Goal: Task Accomplishment & Management: Manage account settings

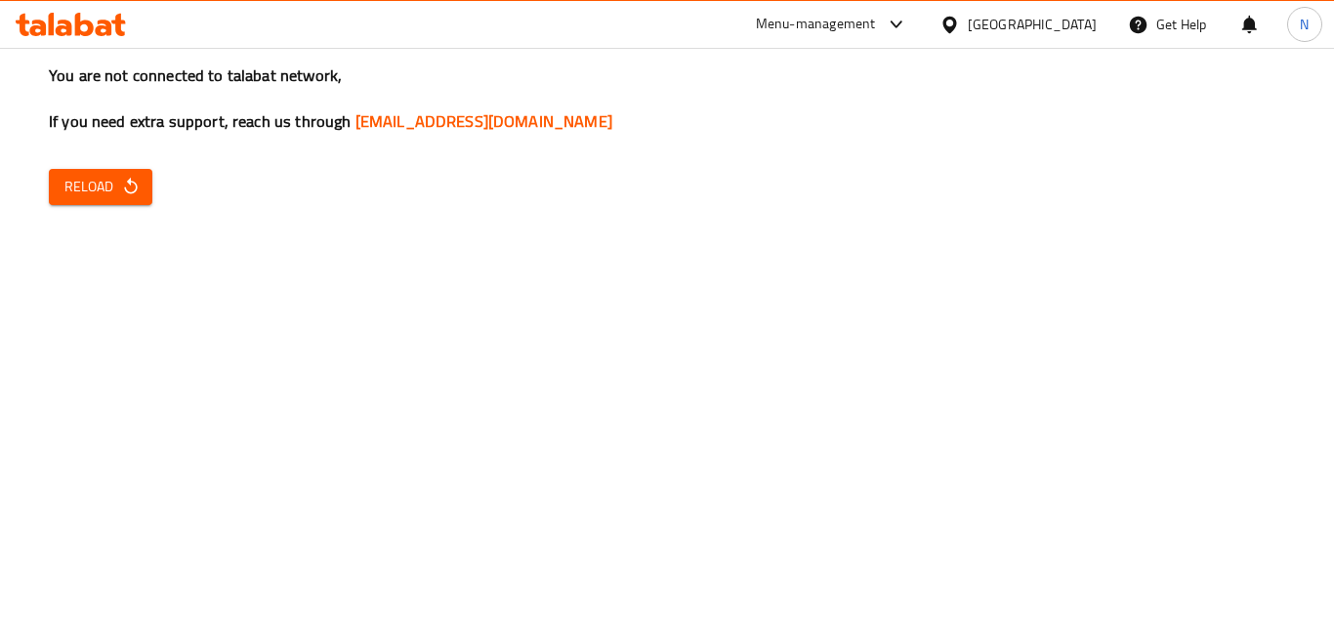
click at [103, 185] on span "Reload" at bounding box center [100, 187] width 72 height 24
click at [1084, 27] on div "[GEOGRAPHIC_DATA]" at bounding box center [1031, 24] width 129 height 21
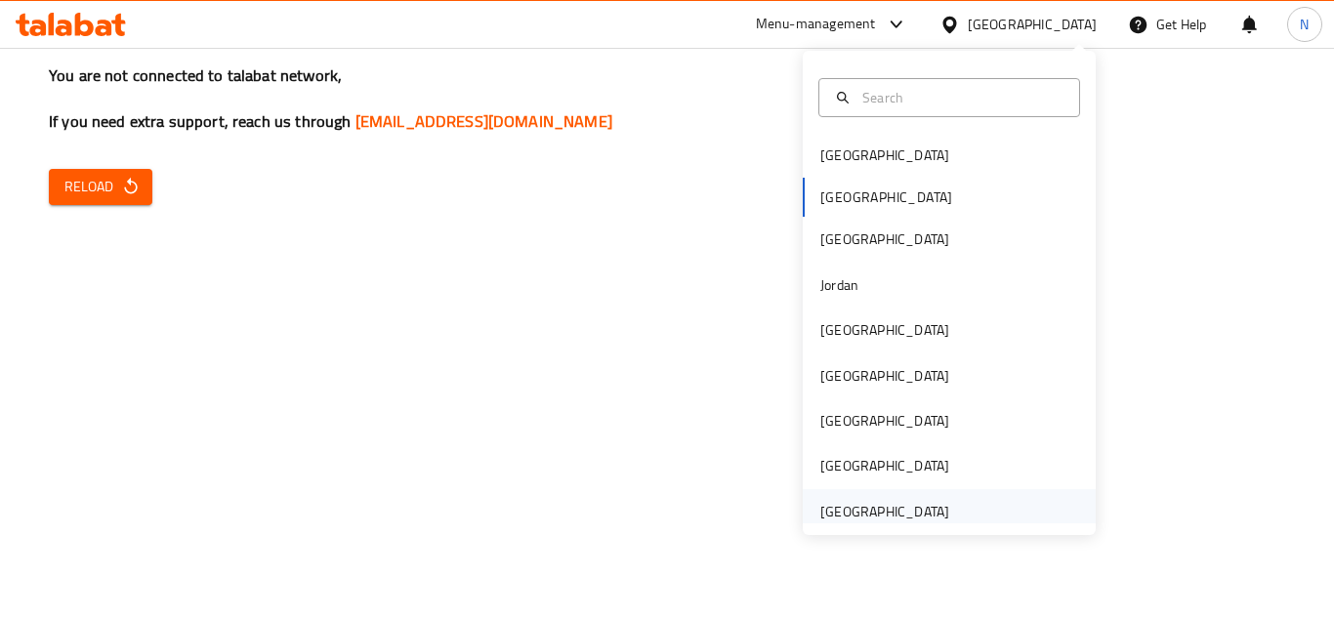
click at [872, 515] on div "[GEOGRAPHIC_DATA]" at bounding box center [884, 511] width 129 height 21
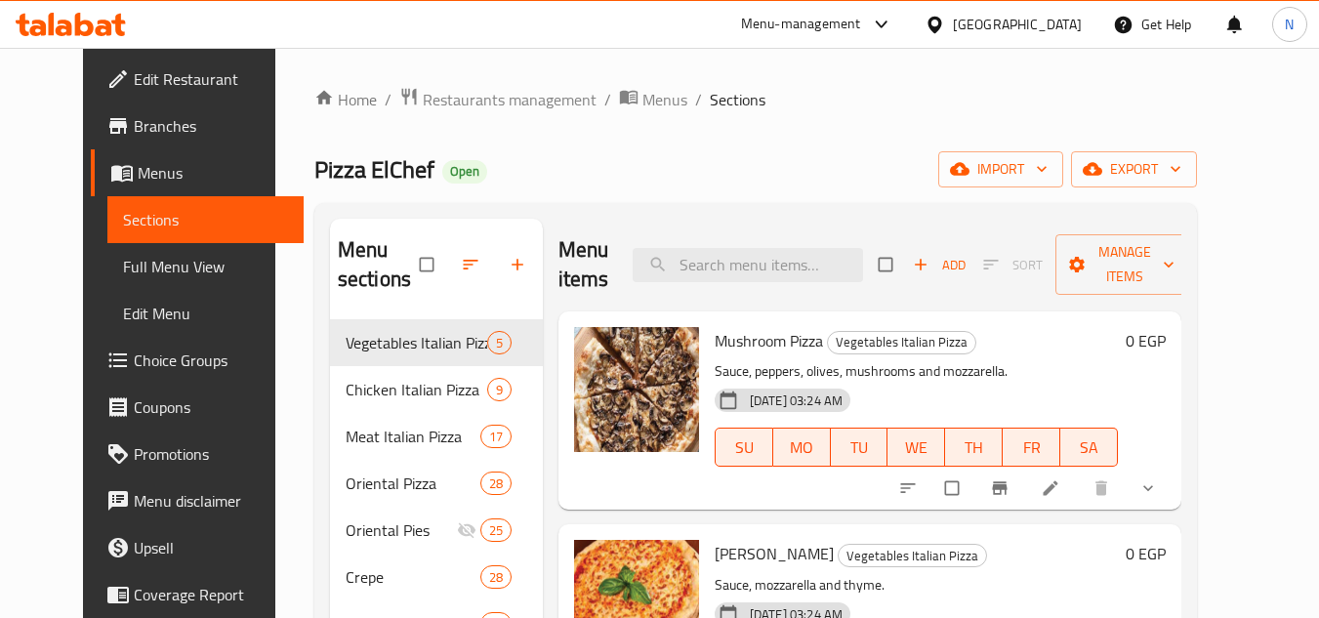
click at [1065, 36] on div "Egypt" at bounding box center [1003, 24] width 188 height 47
click at [1055, 35] on div "Egypt" at bounding box center [1017, 24] width 129 height 21
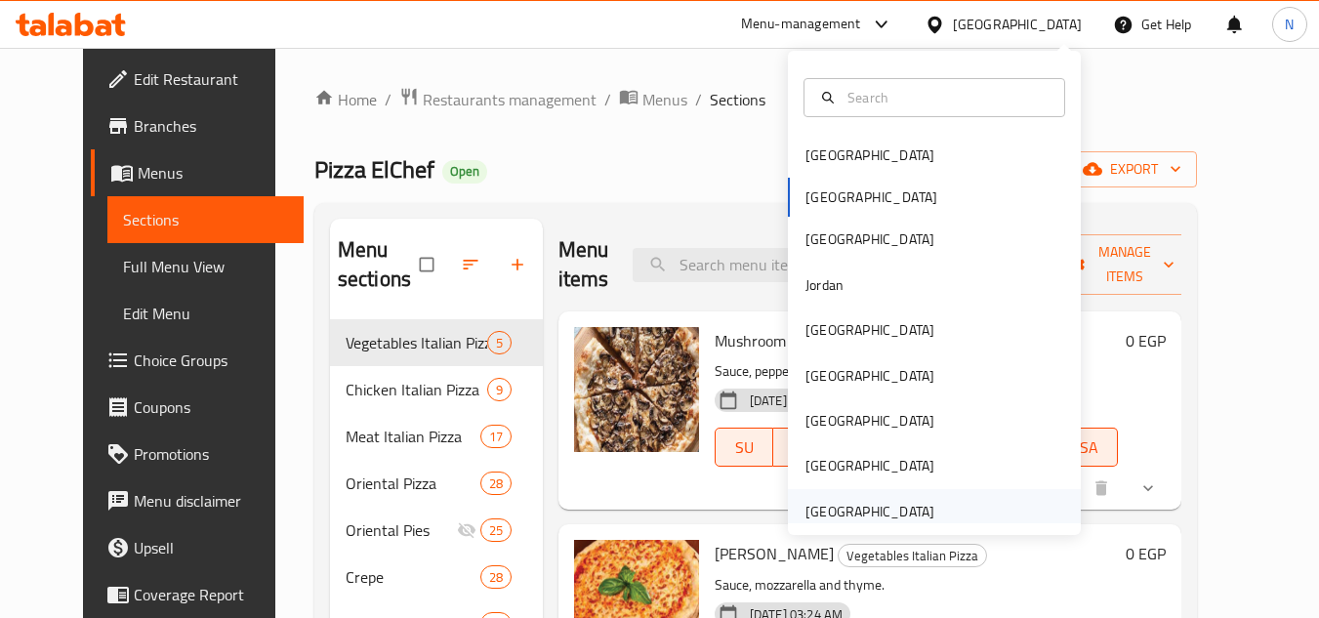
click at [905, 501] on div "[GEOGRAPHIC_DATA]" at bounding box center [869, 511] width 129 height 21
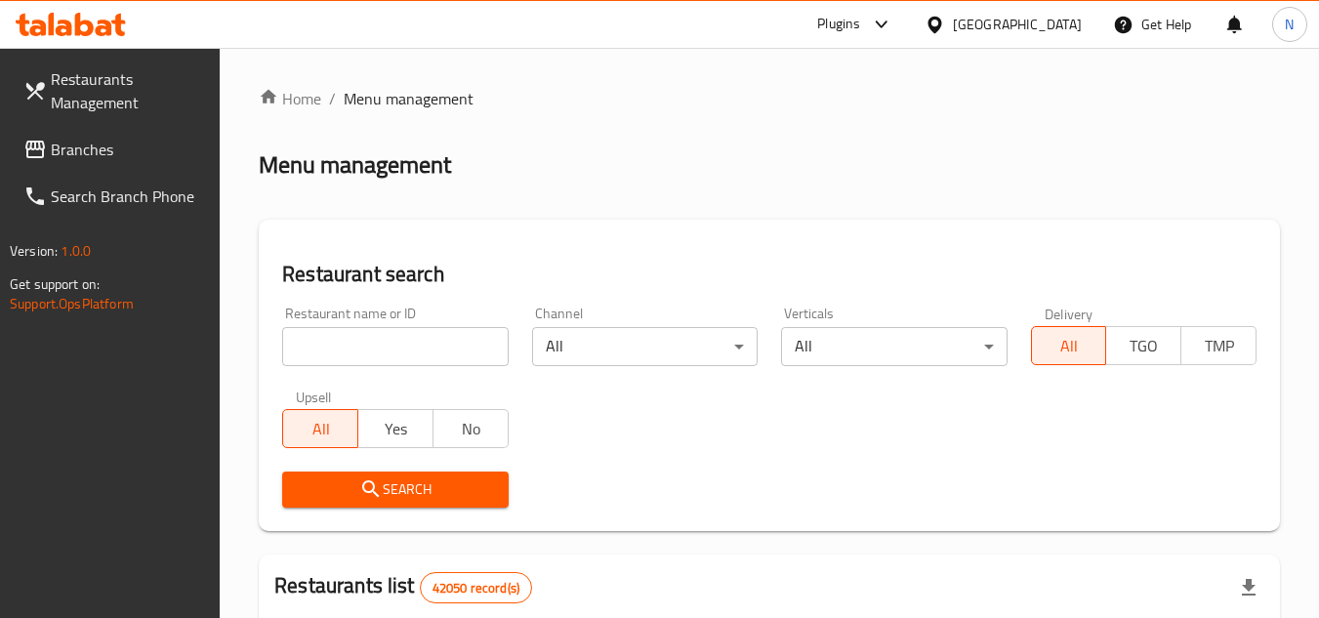
click at [114, 141] on span "Branches" at bounding box center [128, 149] width 154 height 23
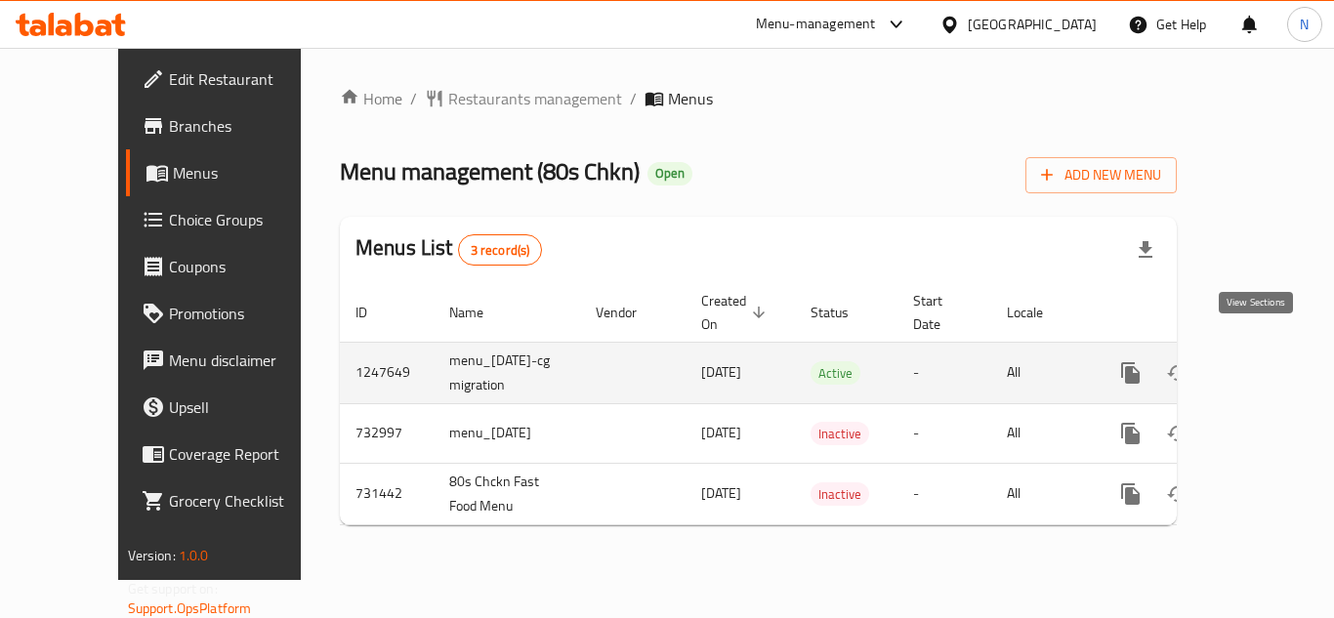
click at [1259, 361] on icon "enhanced table" at bounding box center [1270, 372] width 23 height 23
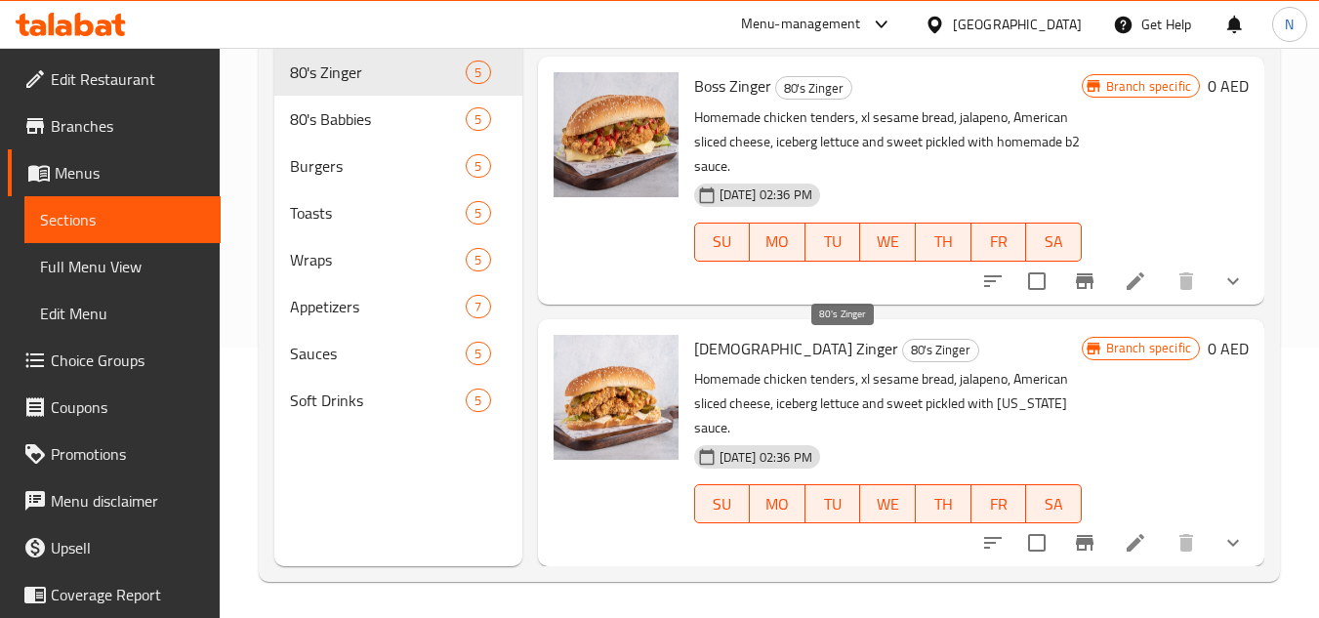
scroll to position [273, 0]
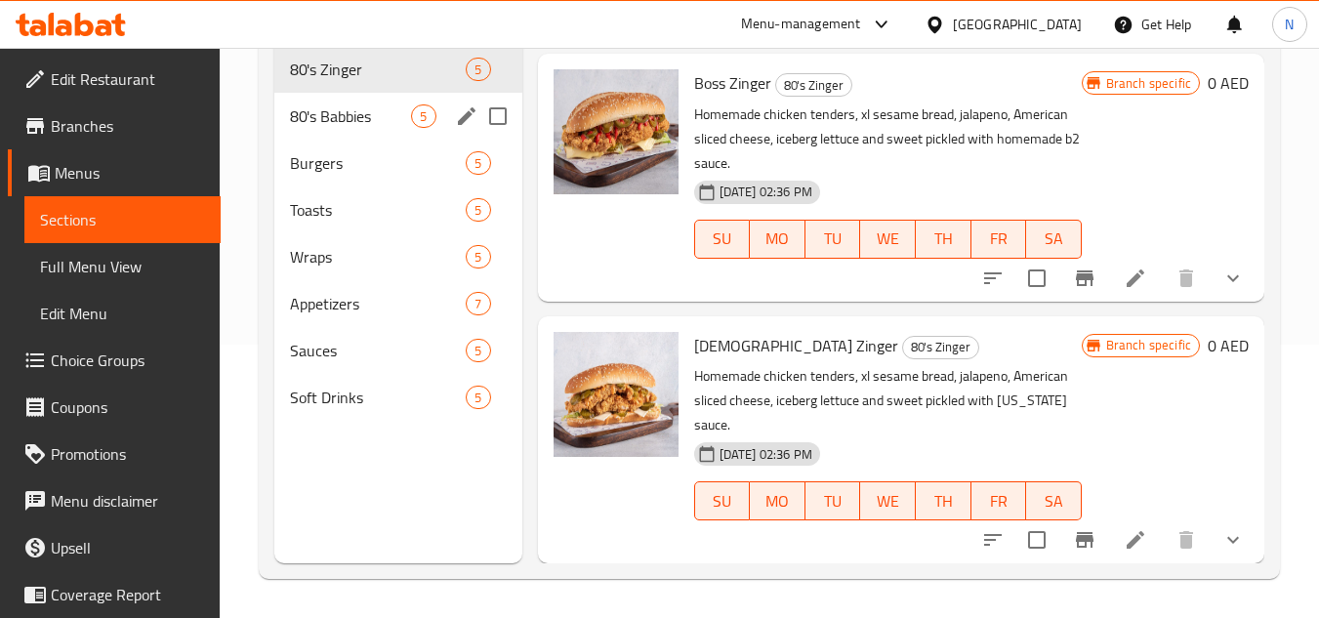
click at [371, 128] on div "80's Babbies 5" at bounding box center [397, 116] width 247 height 47
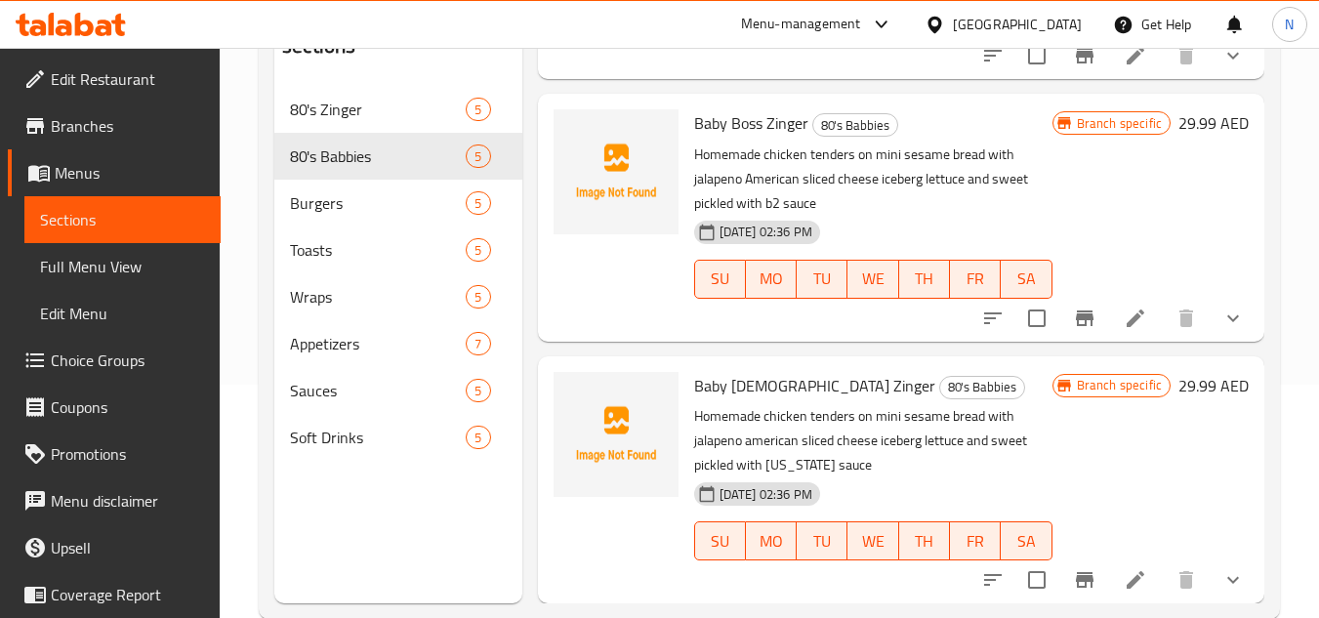
scroll to position [273, 0]
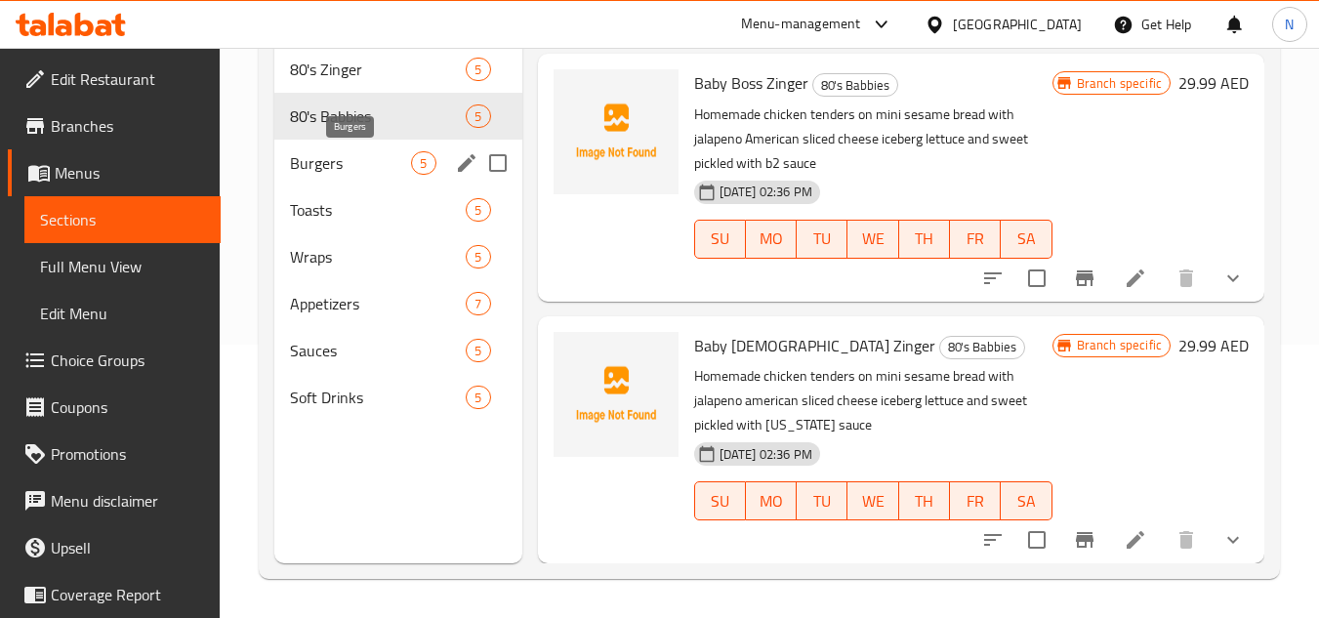
drag, startPoint x: 339, startPoint y: 168, endPoint x: 393, endPoint y: 168, distance: 54.7
click at [339, 168] on span "Burgers" at bounding box center [350, 162] width 121 height 23
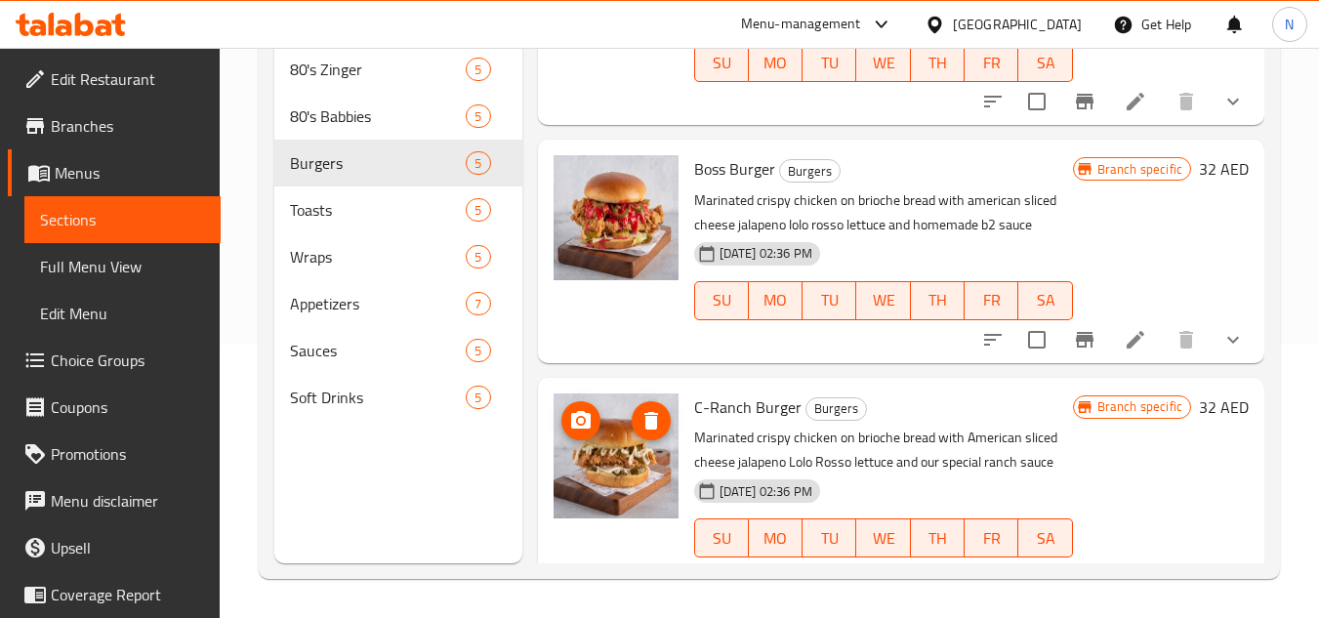
scroll to position [721, 0]
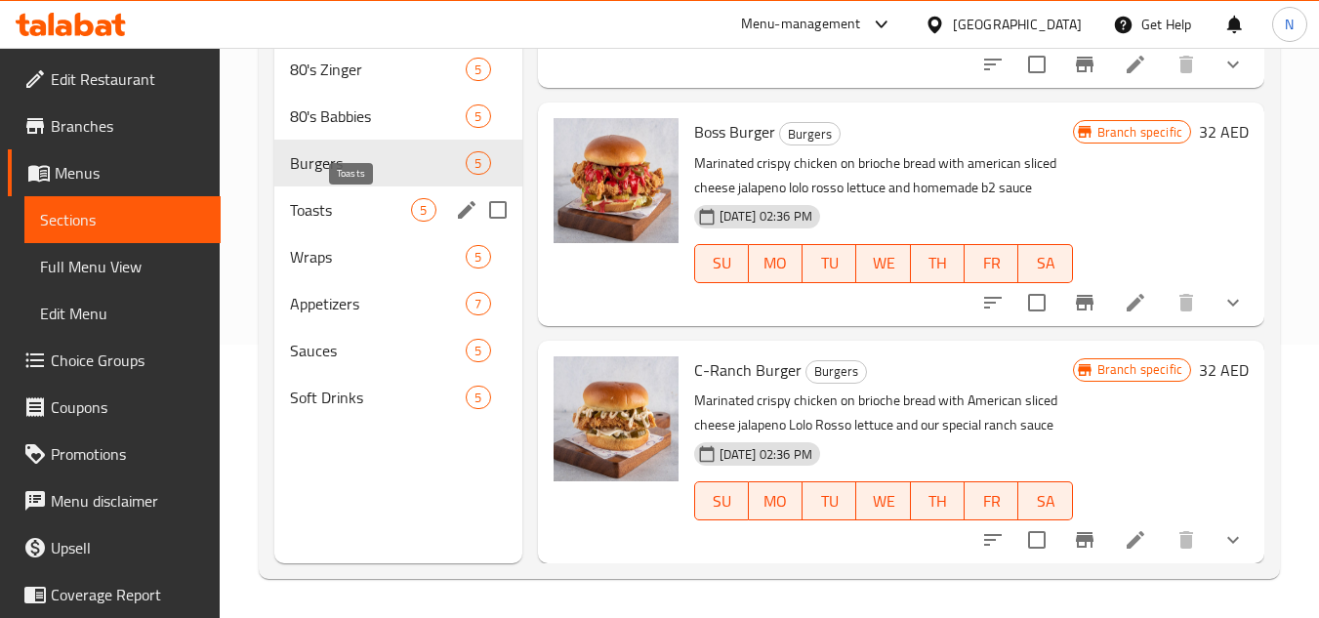
click at [328, 211] on span "Toasts" at bounding box center [350, 209] width 121 height 23
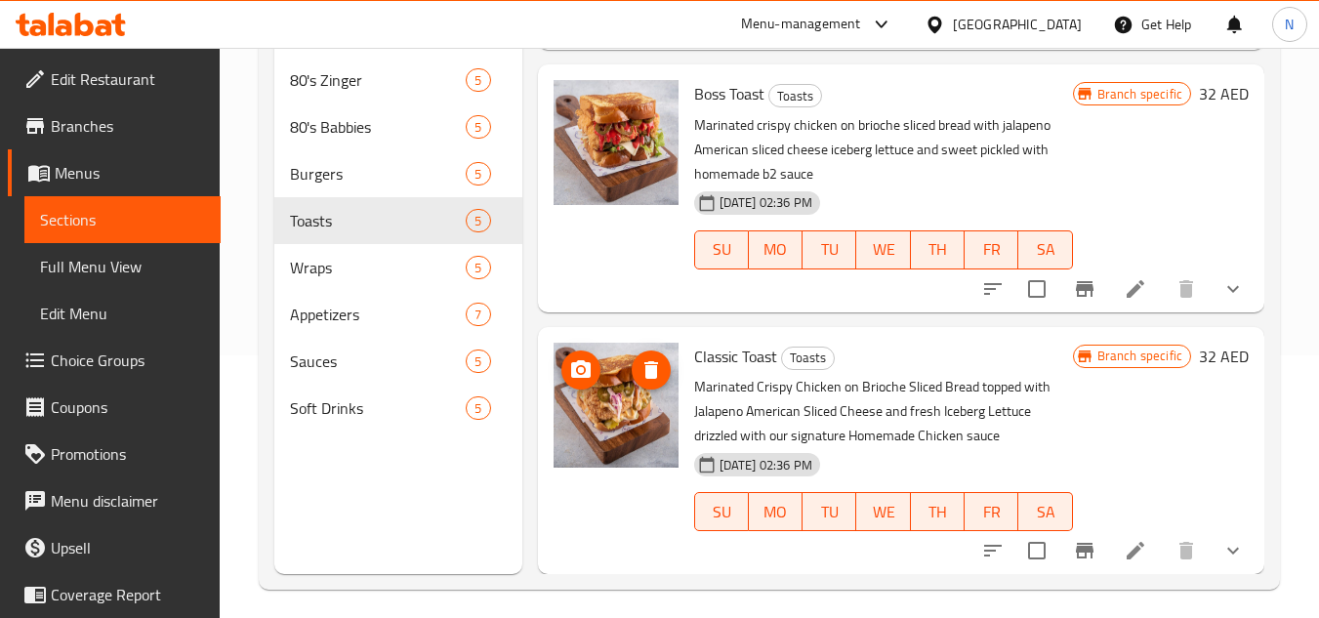
scroll to position [273, 0]
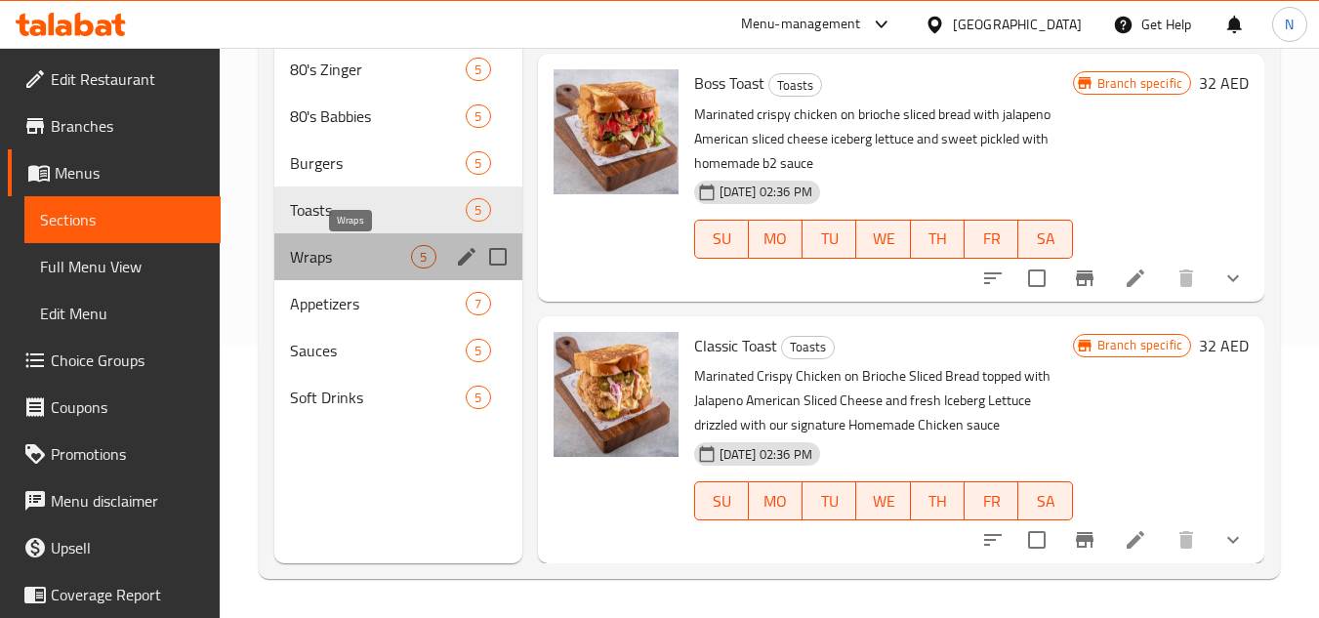
click at [305, 256] on span "Wraps" at bounding box center [350, 256] width 121 height 23
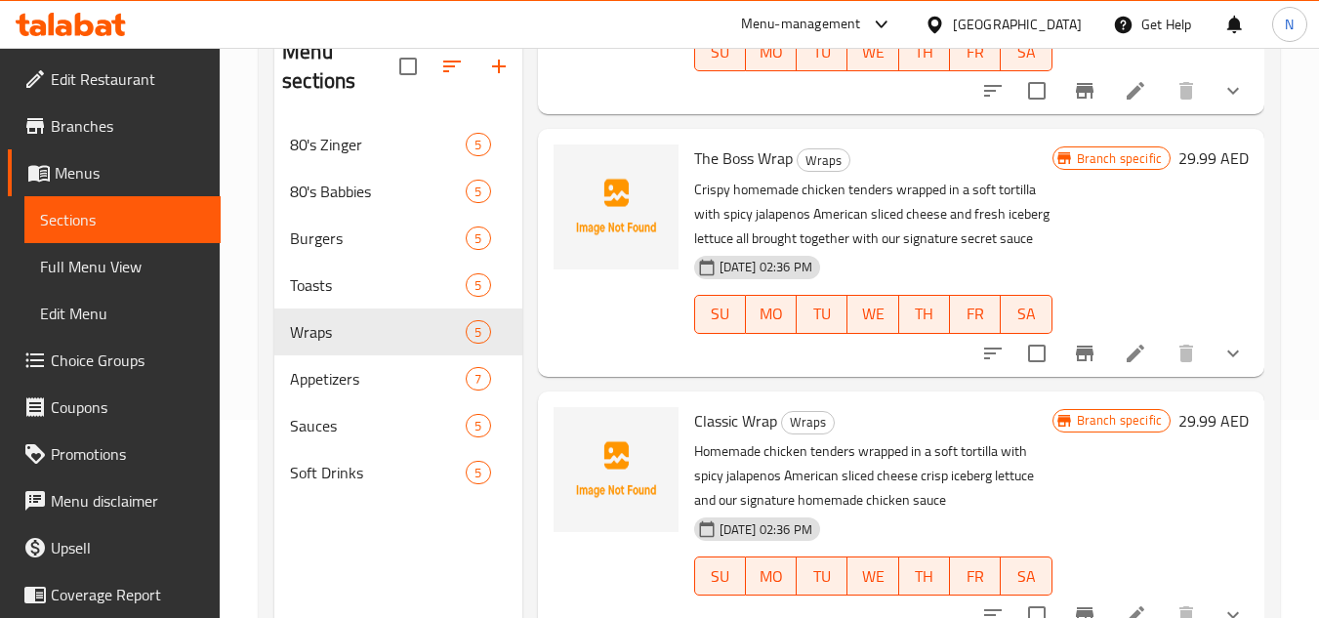
scroll to position [273, 0]
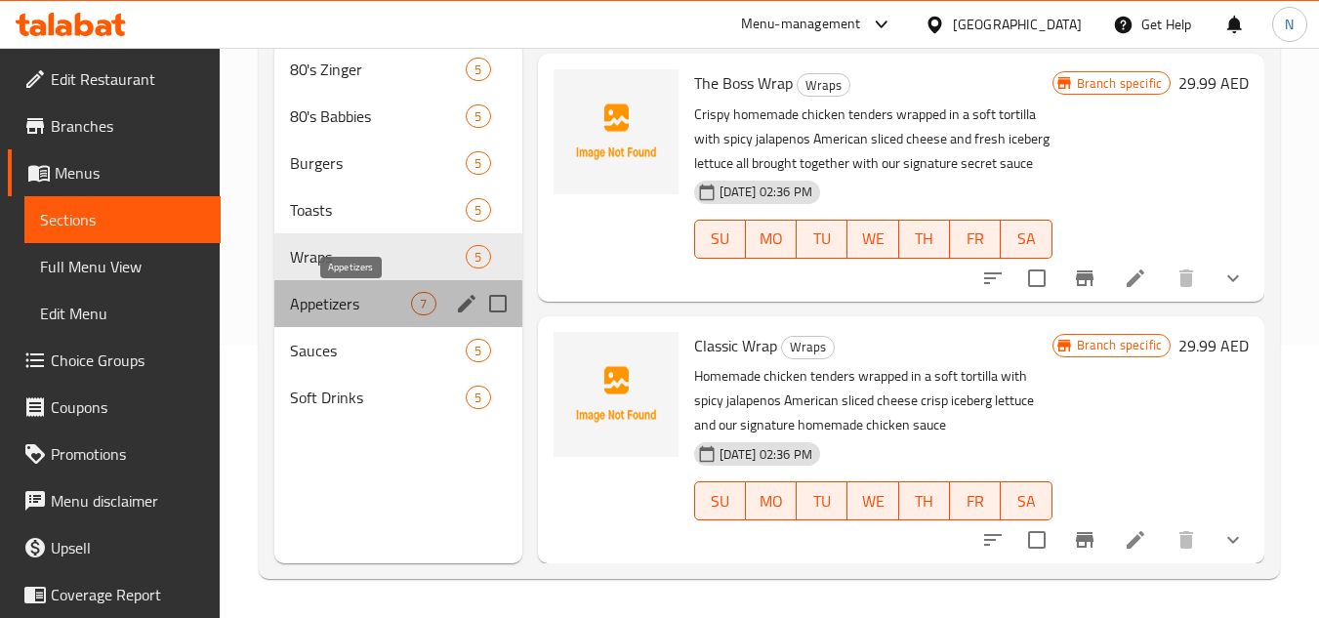
click at [351, 310] on span "Appetizers" at bounding box center [350, 303] width 121 height 23
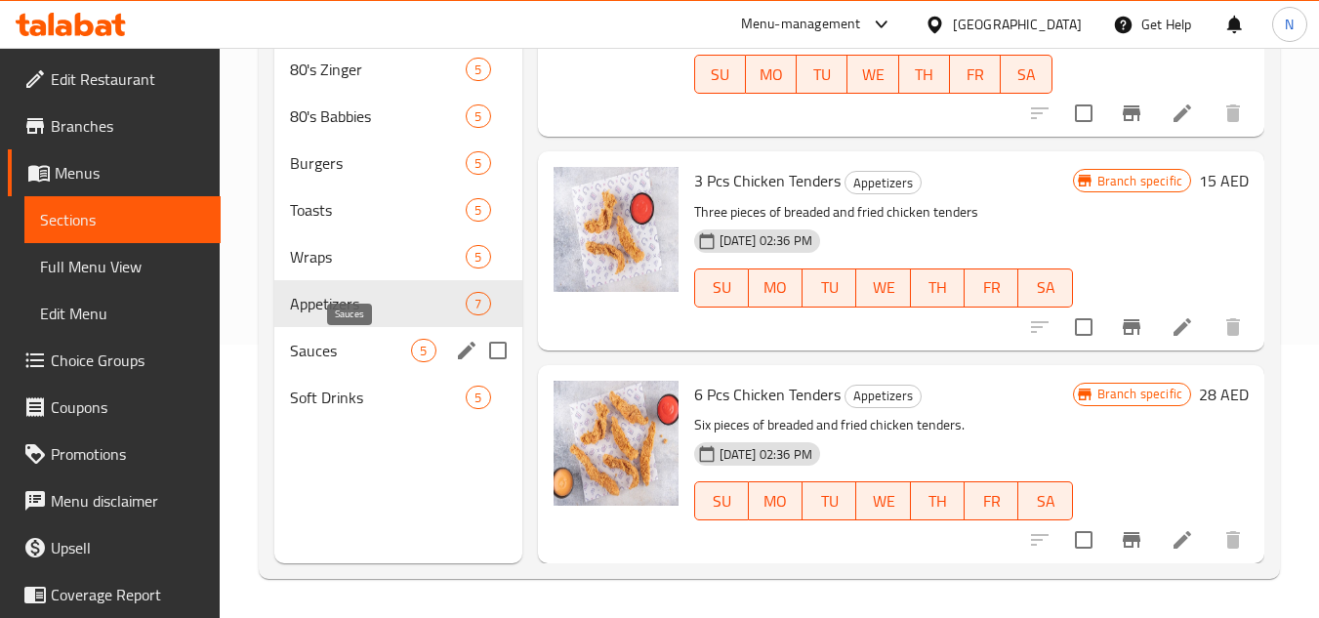
click at [334, 348] on span "Sauces" at bounding box center [350, 350] width 121 height 23
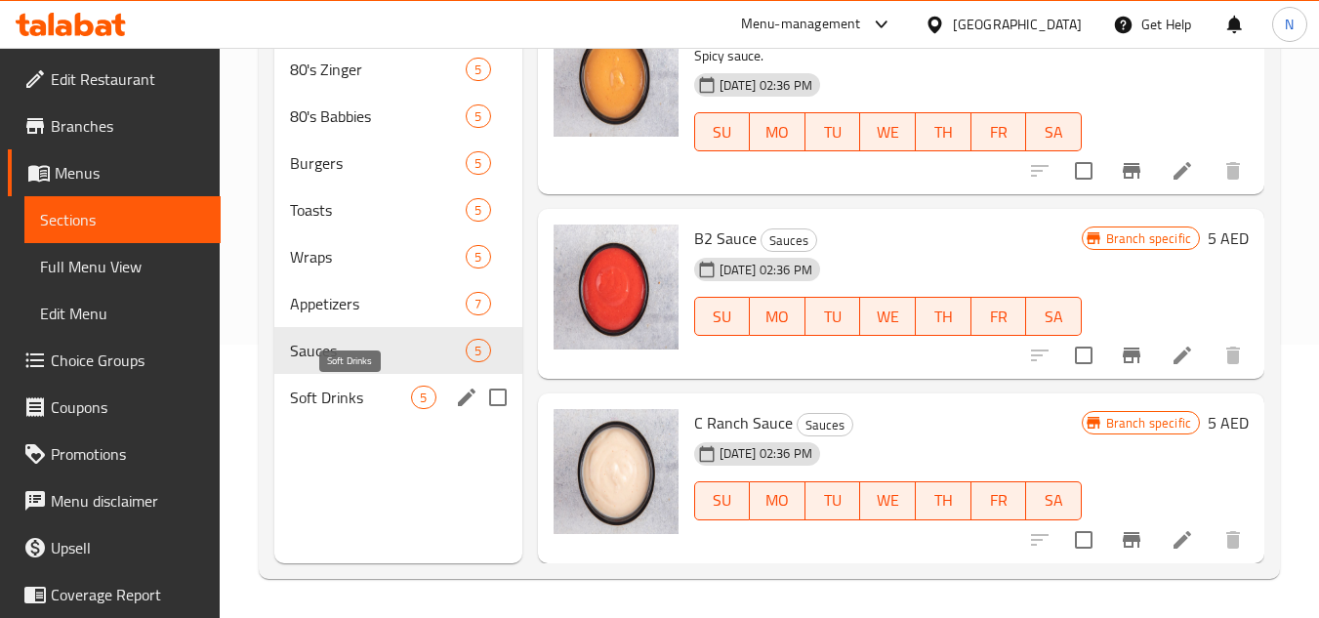
click at [363, 397] on span "Soft Drinks" at bounding box center [350, 397] width 121 height 23
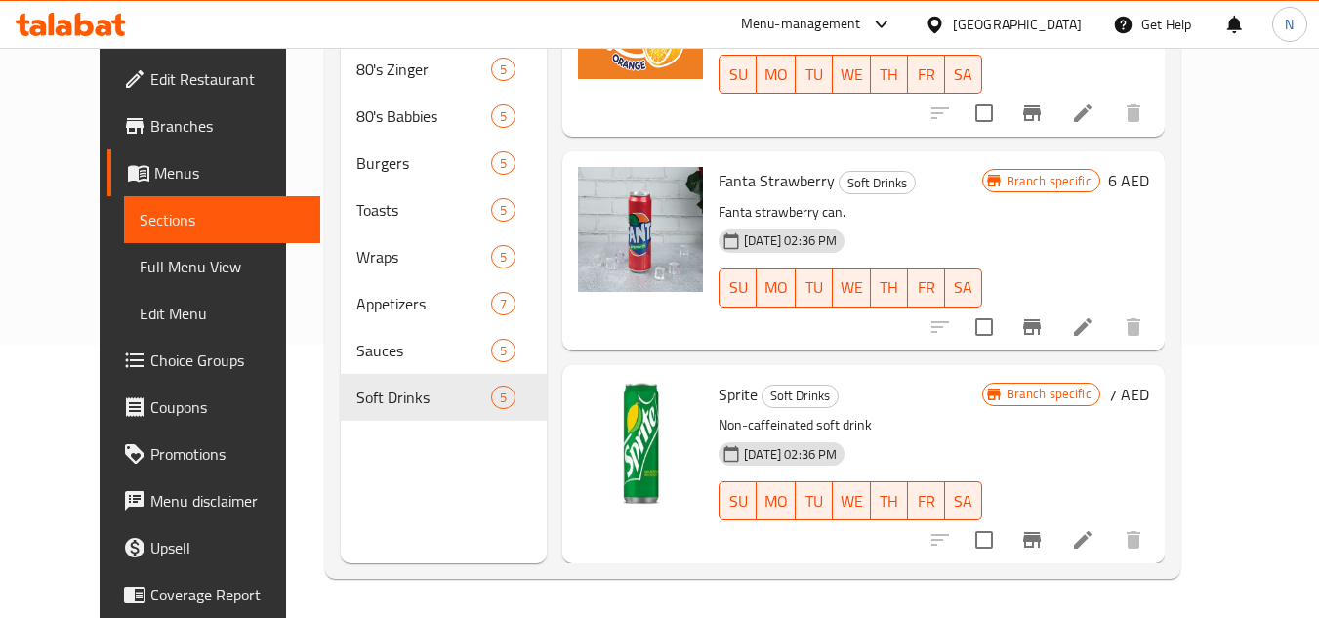
drag, startPoint x: 1275, startPoint y: 306, endPoint x: 1139, endPoint y: 294, distance: 136.2
click at [1180, 306] on div "Menu sections 80's Zinger 5 80's Babbies 5 Burgers 5 Toasts 5 Wraps 5 Appetizer…" at bounding box center [752, 254] width 855 height 649
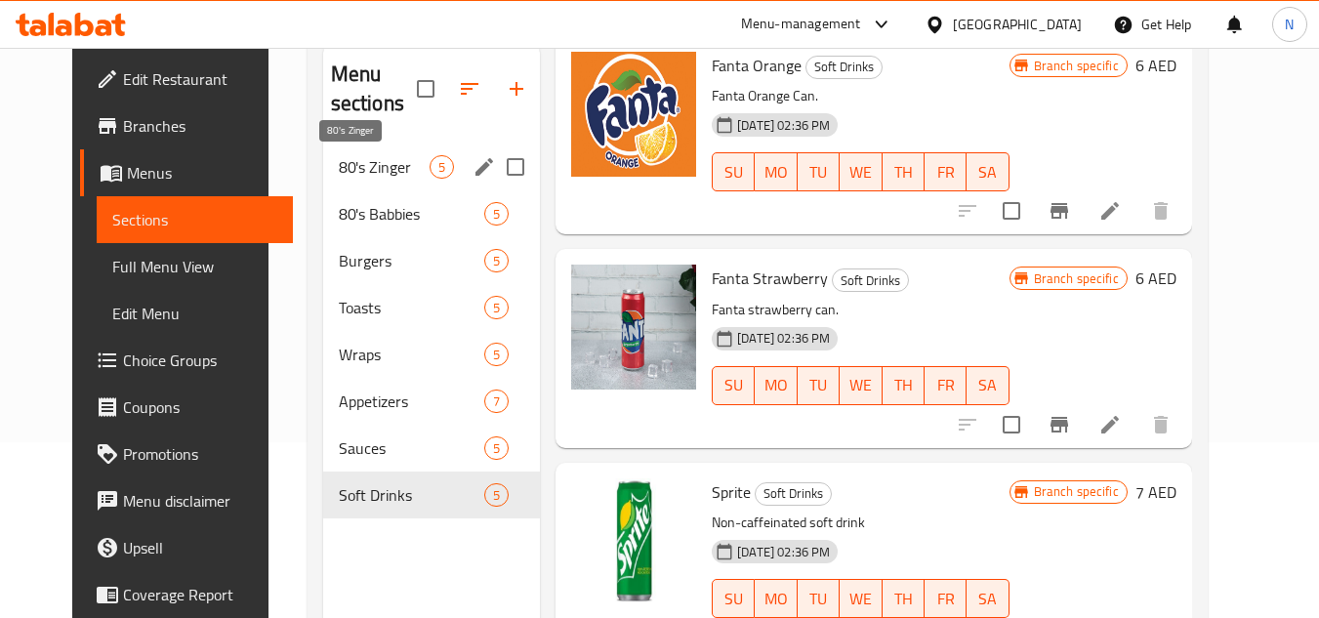
click at [341, 168] on span "80's Zinger" at bounding box center [384, 166] width 91 height 23
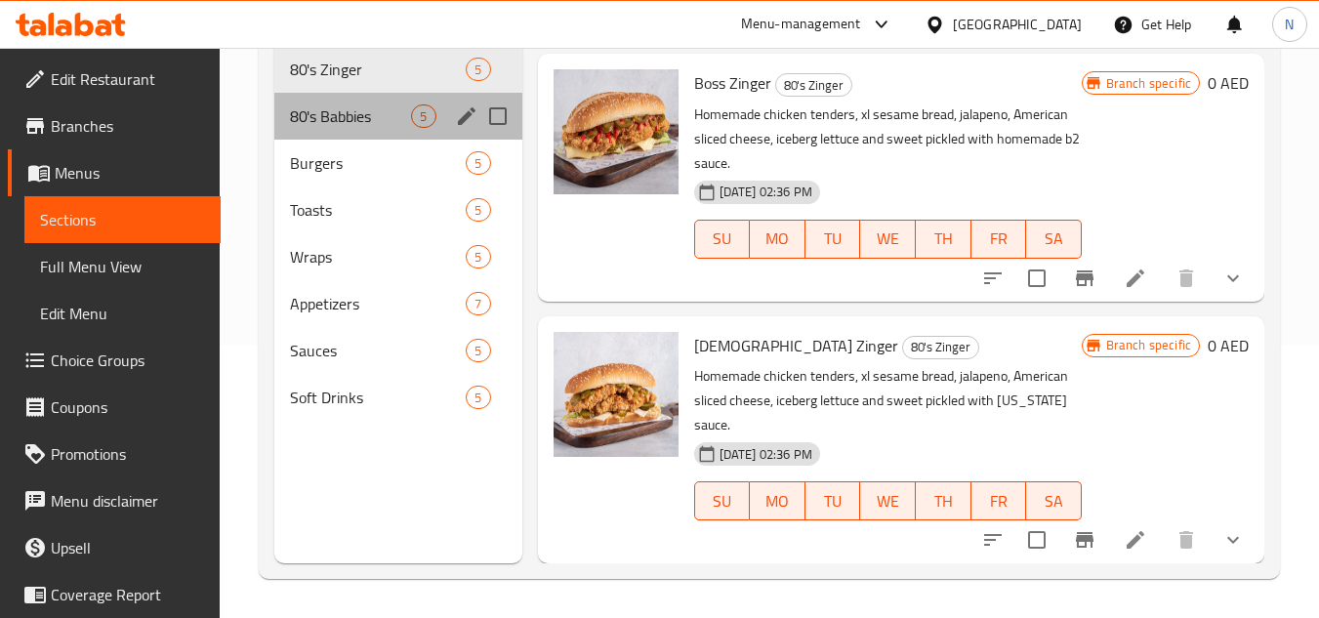
click at [376, 129] on div "80's Babbies 5" at bounding box center [397, 116] width 247 height 47
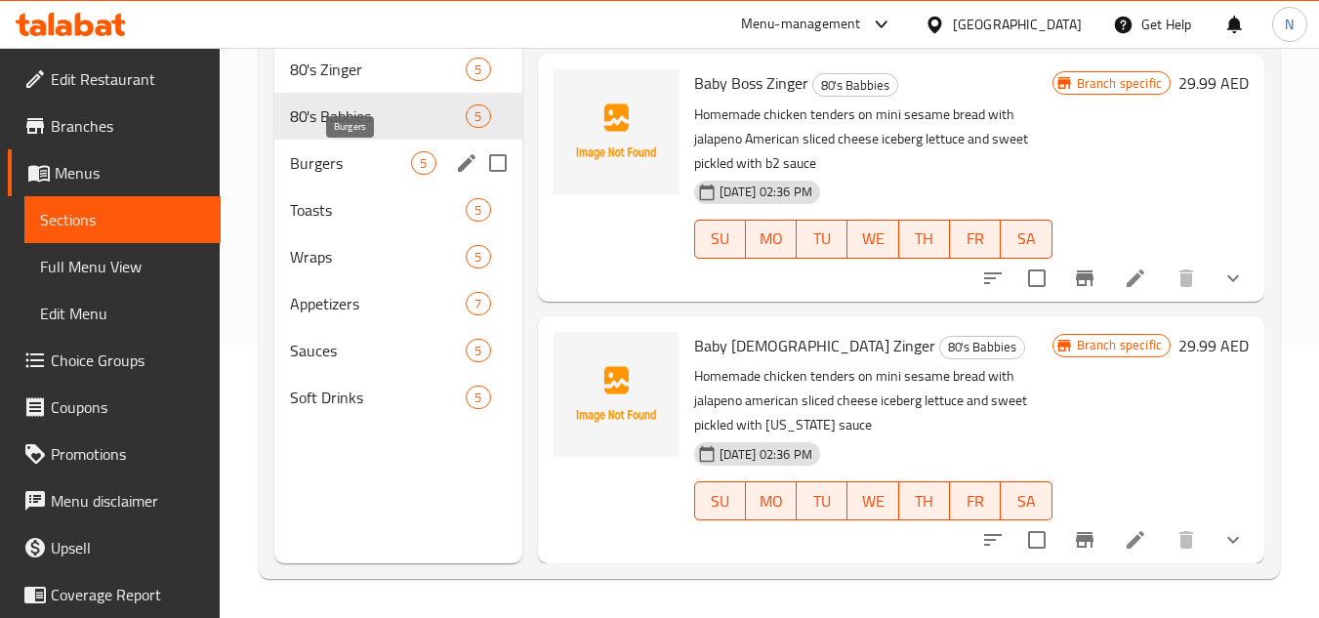
drag, startPoint x: 296, startPoint y: 160, endPoint x: 412, endPoint y: 154, distance: 116.3
click at [297, 159] on span "Burgers" at bounding box center [350, 162] width 121 height 23
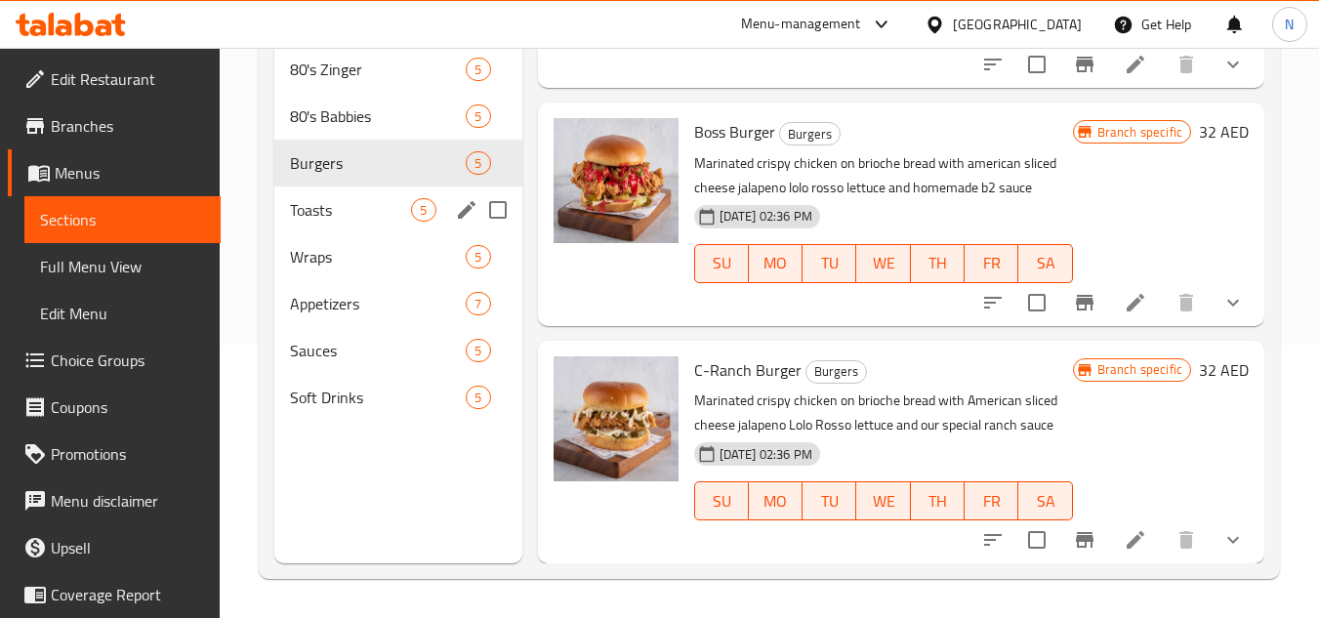
click at [318, 216] on span "Toasts" at bounding box center [350, 209] width 121 height 23
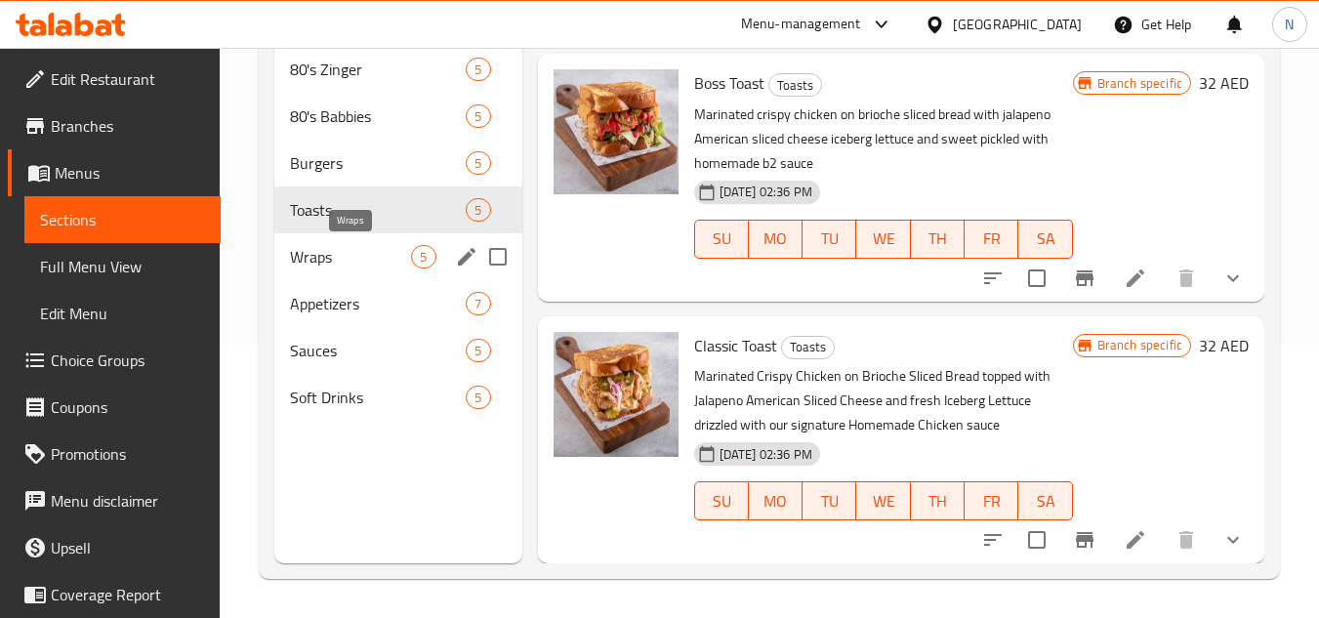
click at [351, 250] on span "Wraps" at bounding box center [350, 256] width 121 height 23
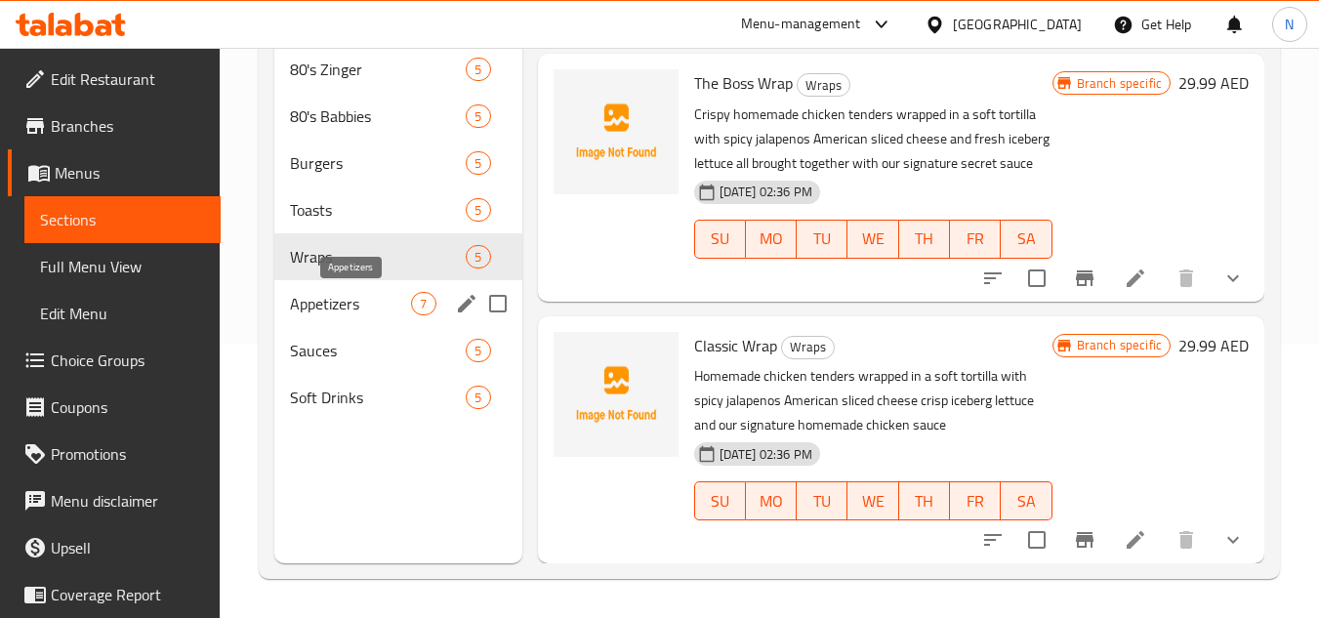
click at [345, 307] on span "Appetizers" at bounding box center [350, 303] width 121 height 23
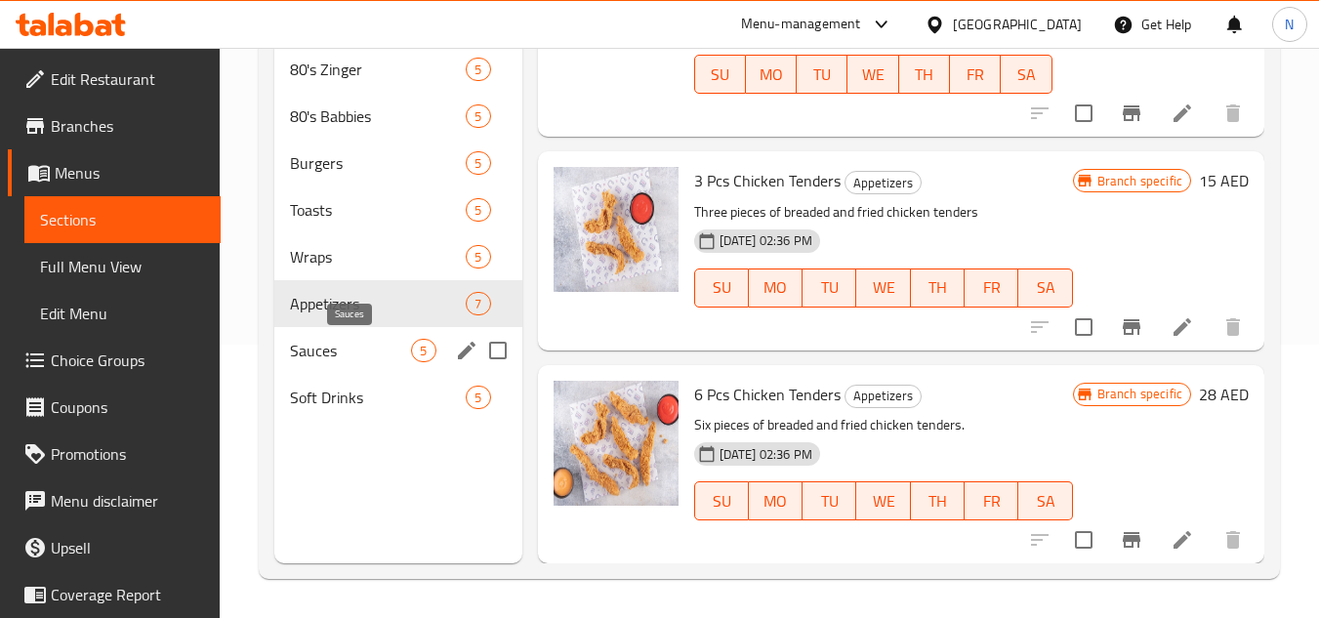
click at [322, 339] on span "Sauces" at bounding box center [350, 350] width 121 height 23
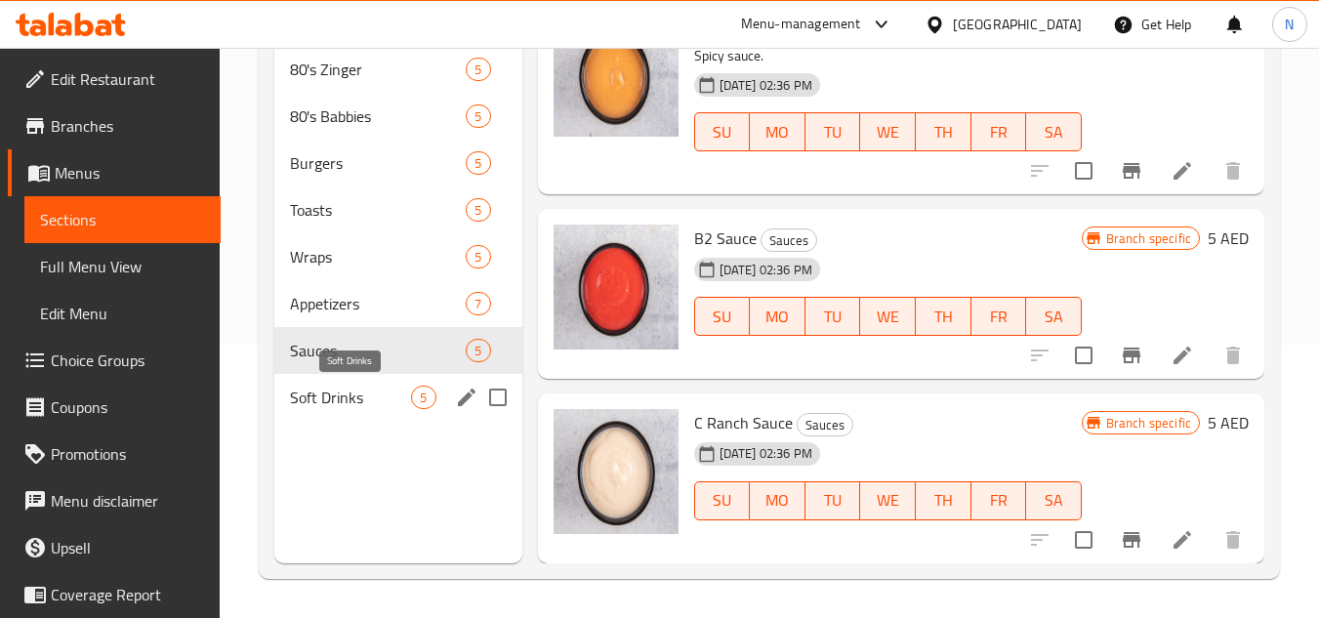
click at [336, 407] on span "Soft Drinks" at bounding box center [350, 397] width 121 height 23
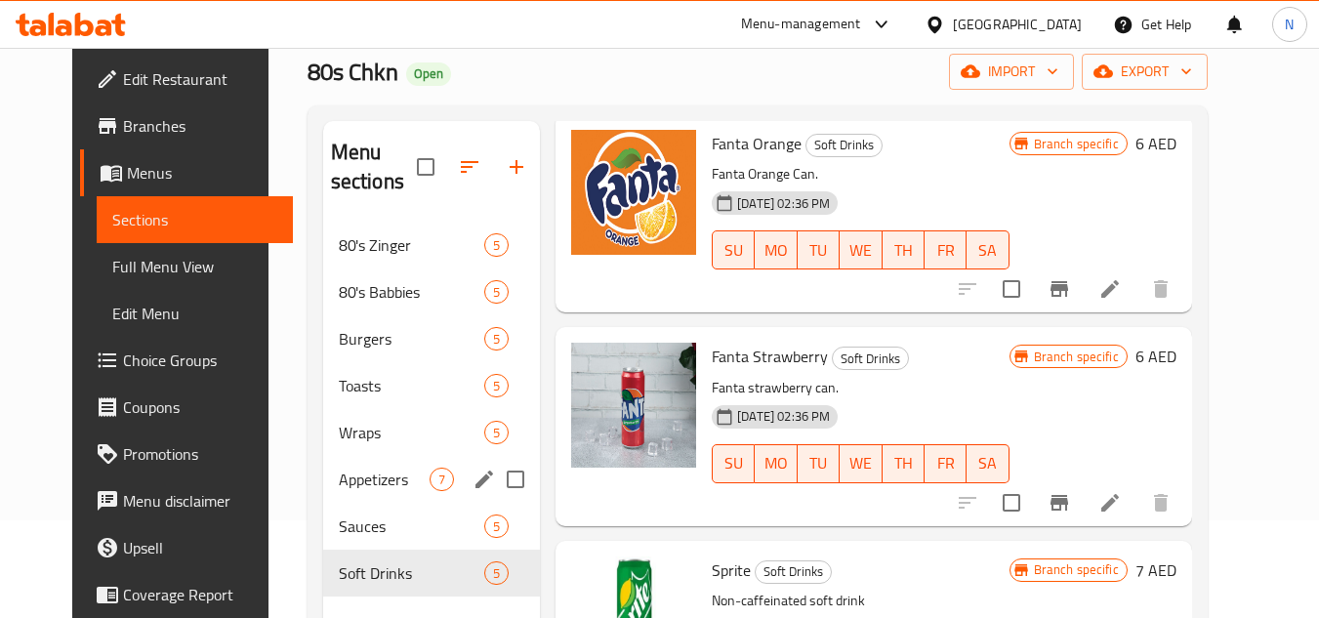
scroll to position [195, 0]
